Goal: Information Seeking & Learning: Understand process/instructions

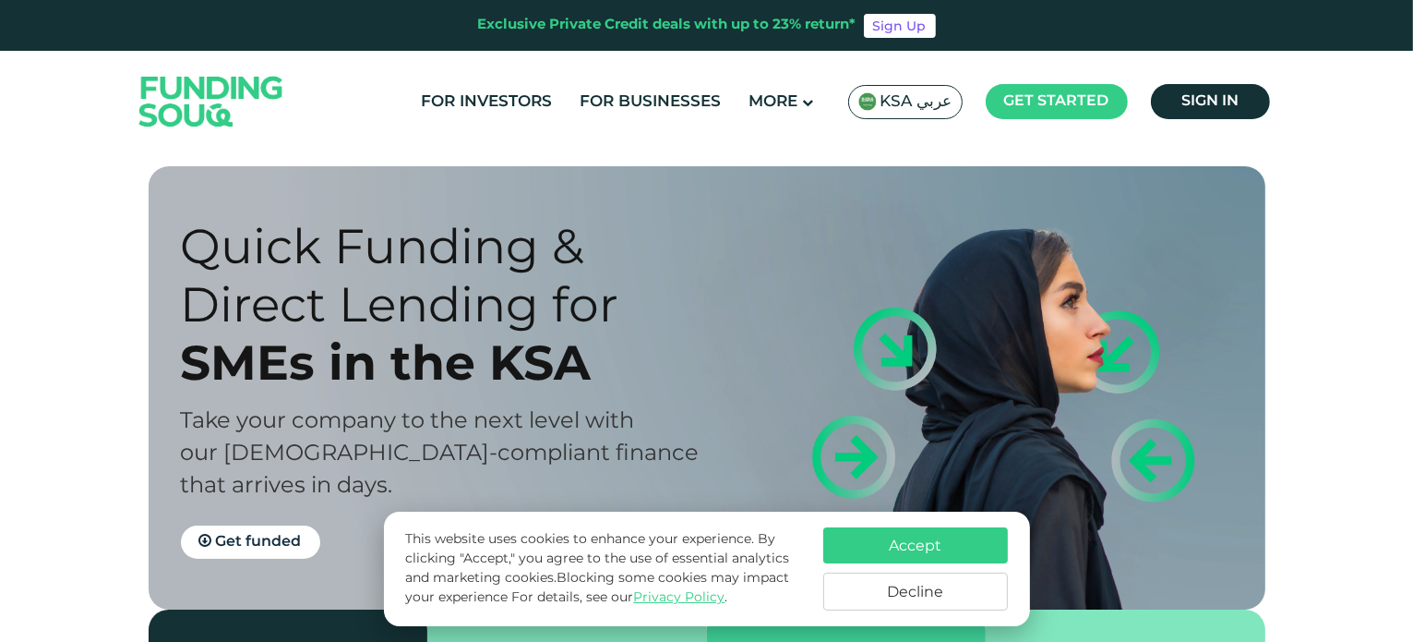
click at [952, 549] on button "Accept" at bounding box center [915, 545] width 185 height 36
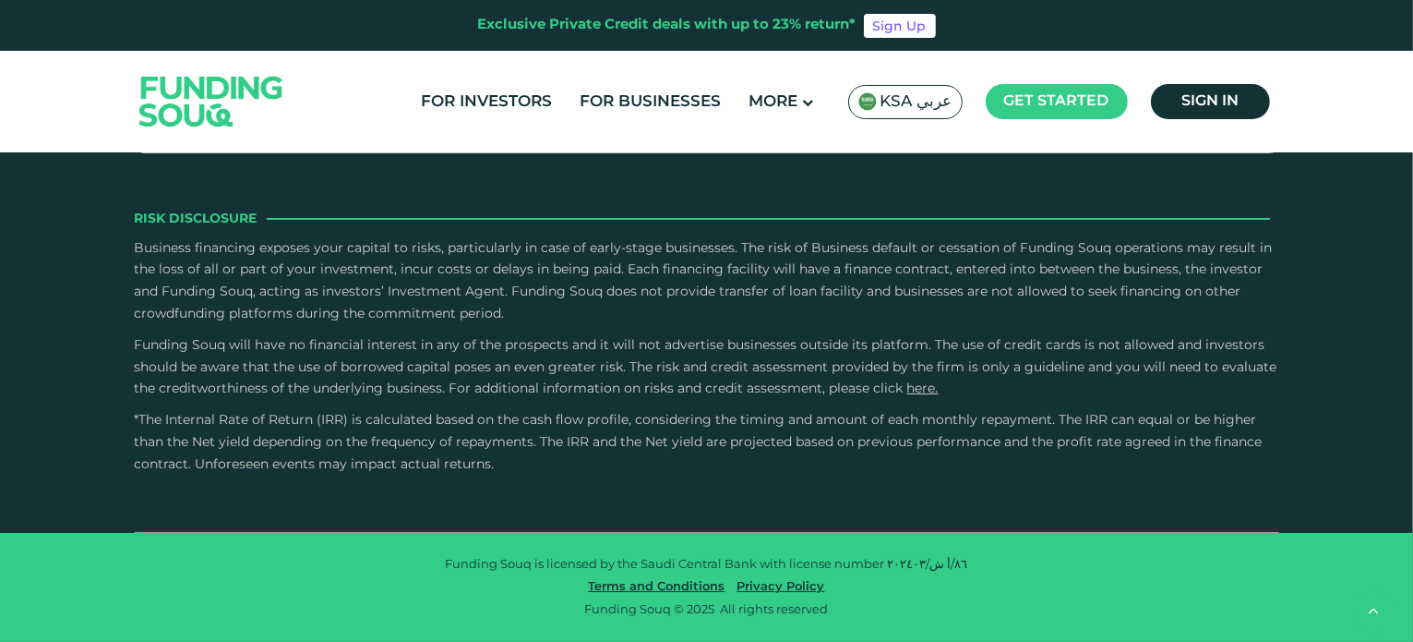
scroll to position [3415, 0]
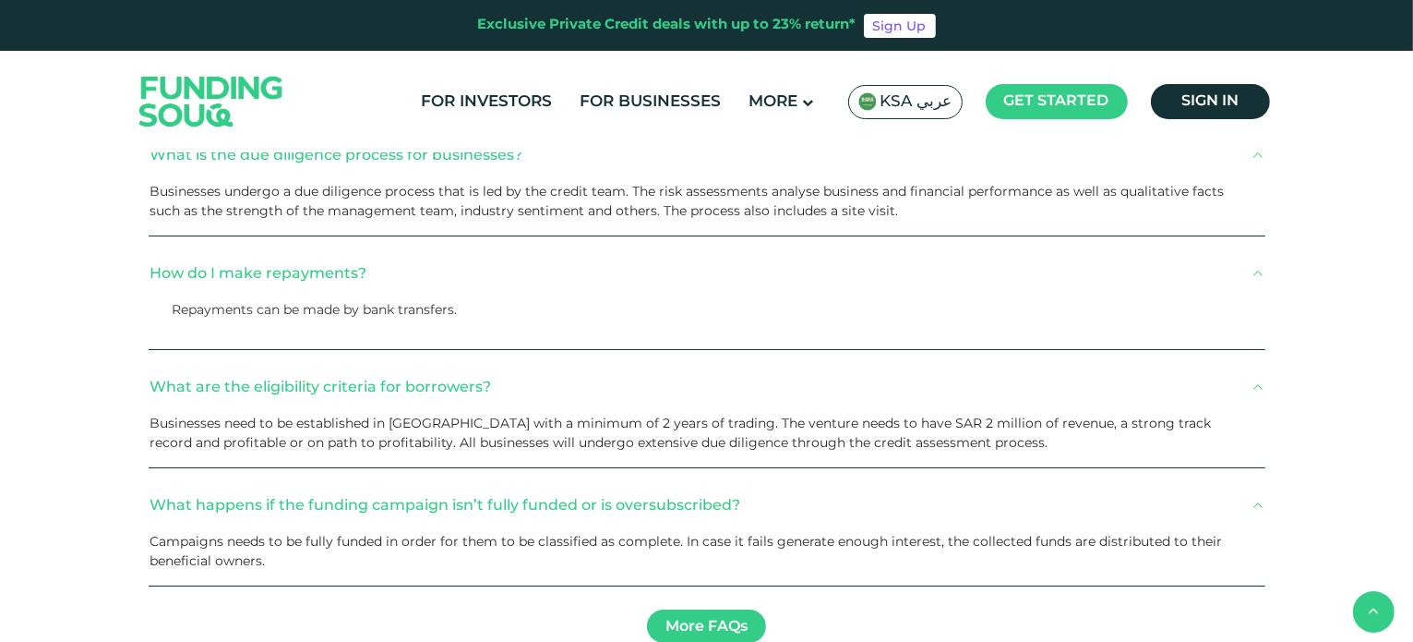
scroll to position [1938, 0]
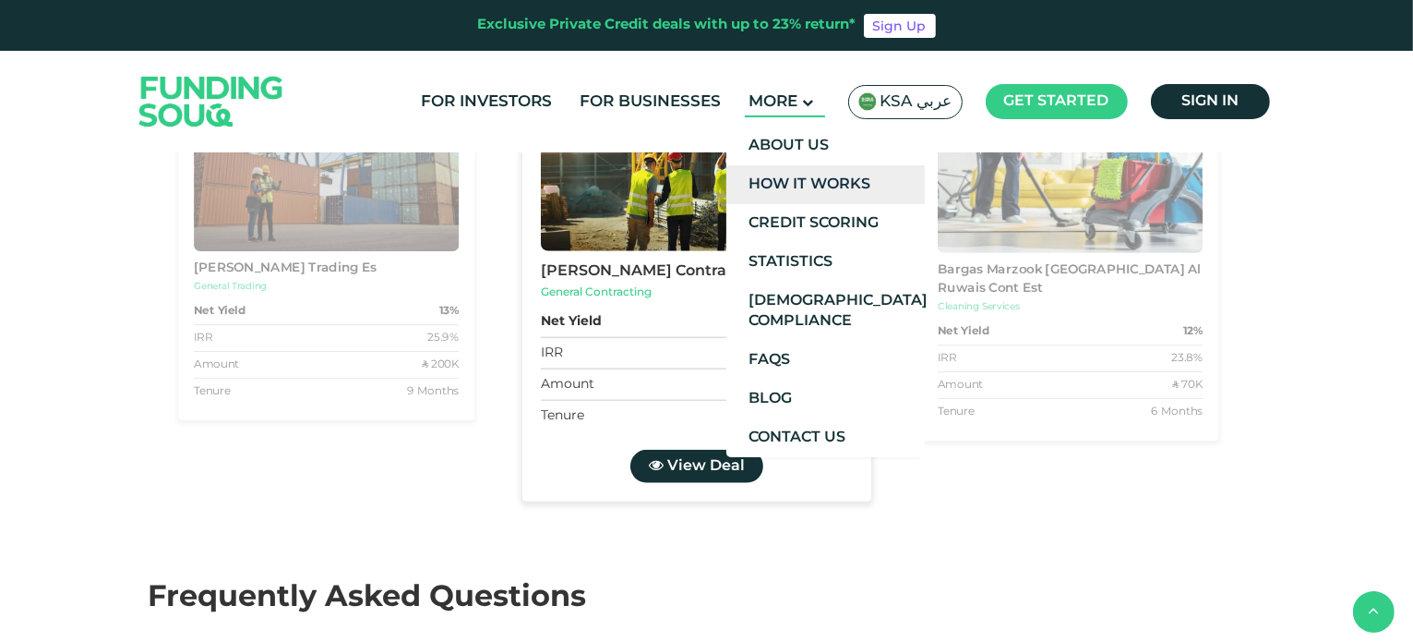
click at [873, 191] on link "How It Works" at bounding box center [825, 184] width 198 height 39
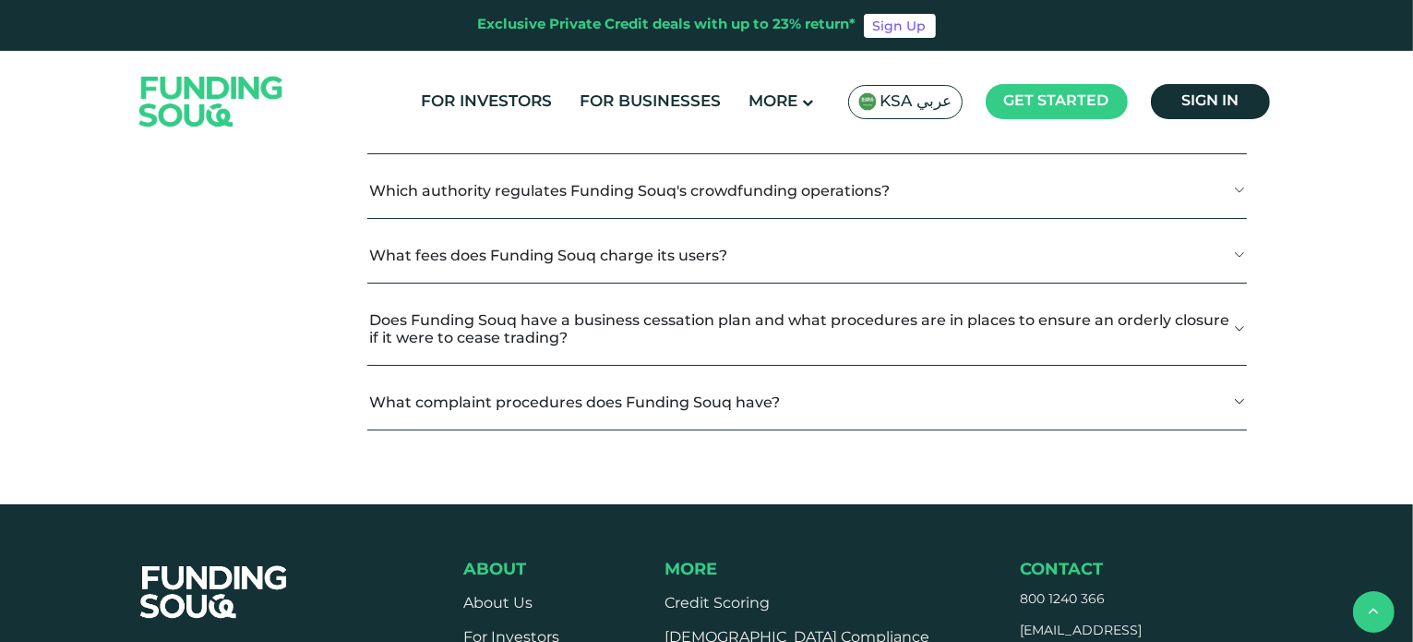
scroll to position [2215, 0]
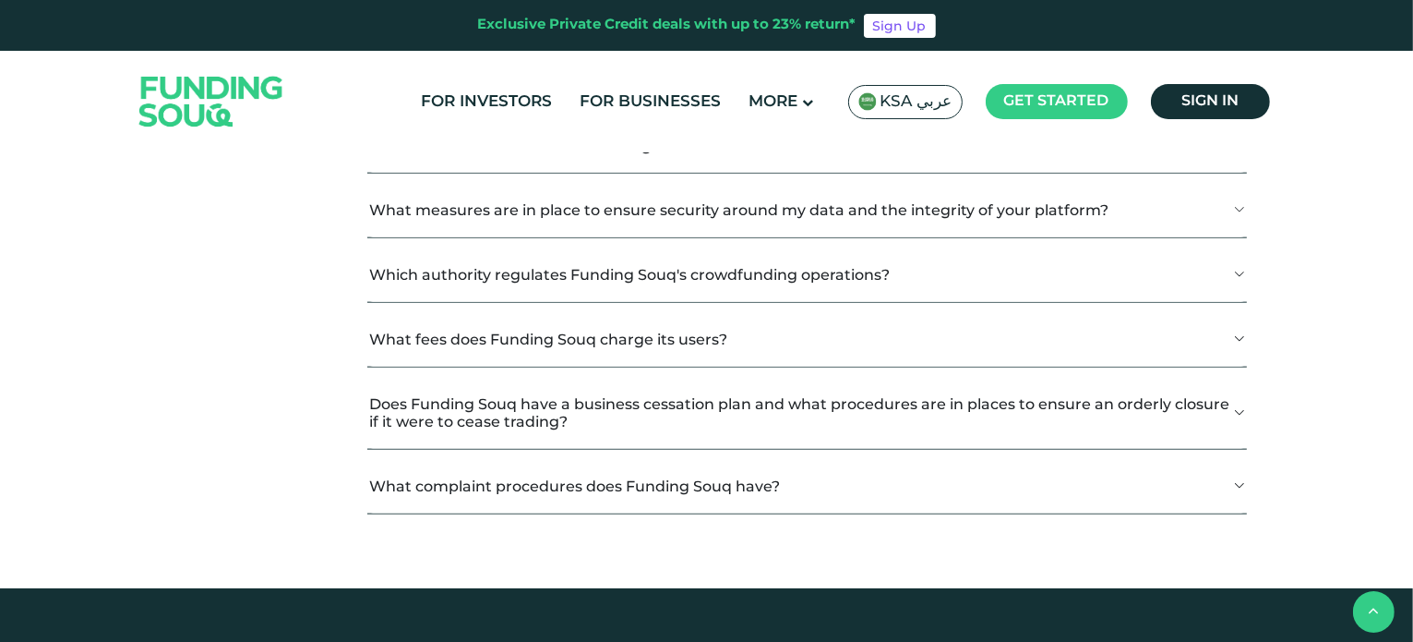
click at [556, 108] on button "Why Choose Funding Souq?" at bounding box center [806, 81] width 879 height 54
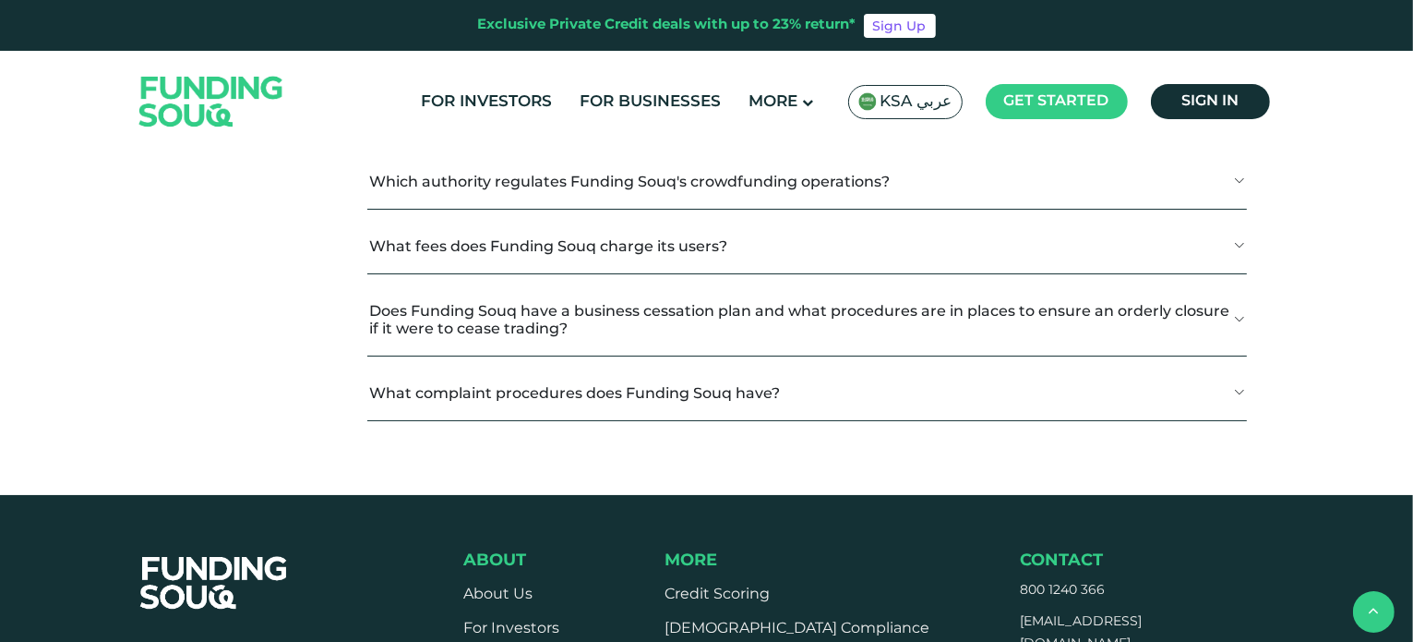
scroll to position [2862, 0]
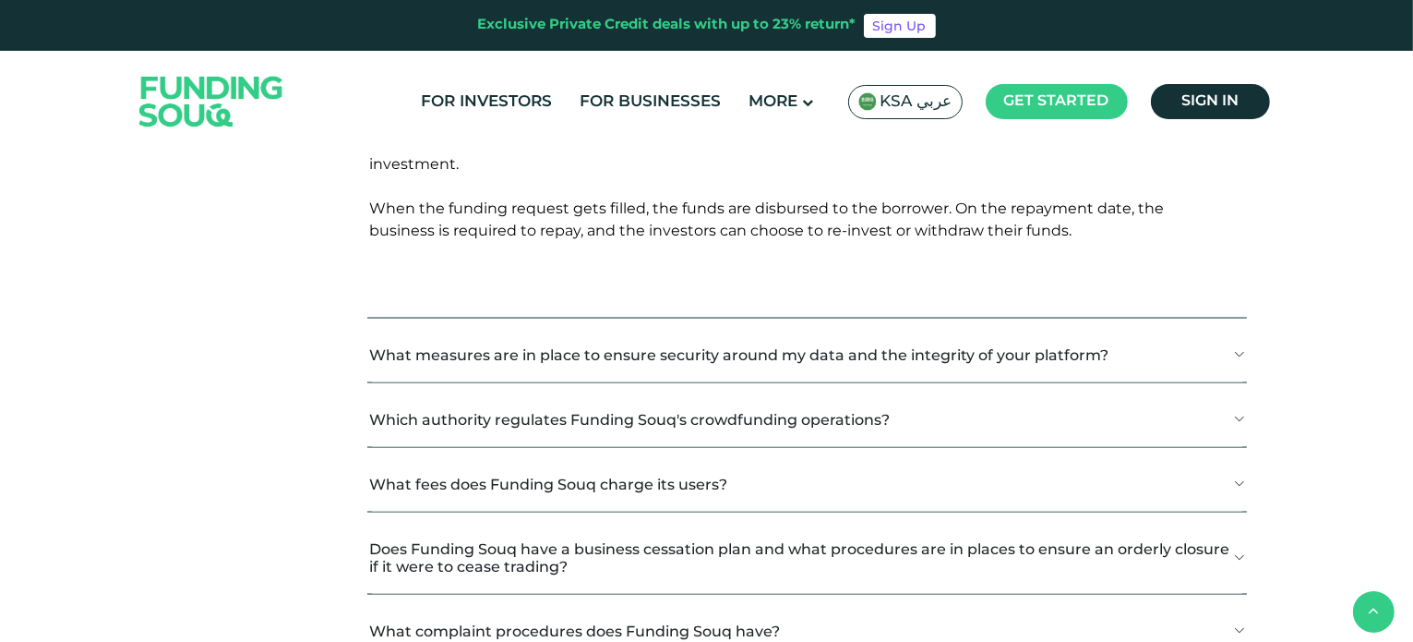
scroll to position [2954, 0]
